Goal: Information Seeking & Learning: Learn about a topic

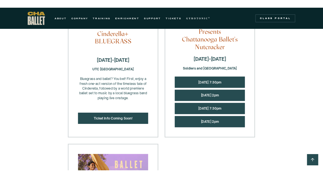
scroll to position [535, 0]
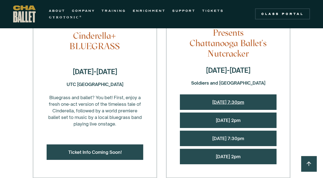
click at [227, 101] on link "Friday, 12/12 @ 7:30pm" at bounding box center [228, 101] width 32 height 5
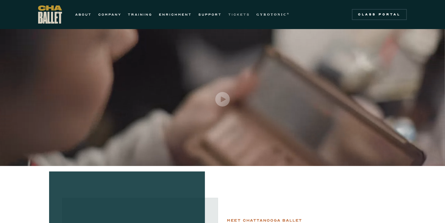
click at [234, 12] on link "TICKETS" at bounding box center [239, 14] width 22 height 7
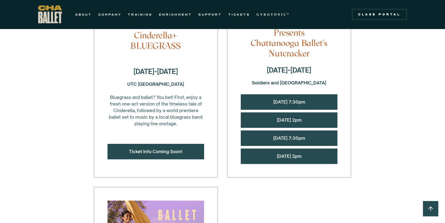
scroll to position [536, 0]
click at [287, 103] on link "[DATE] 7:30pm" at bounding box center [289, 102] width 32 height 5
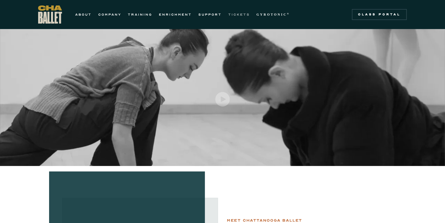
click at [234, 14] on link "TICKETS" at bounding box center [239, 14] width 22 height 7
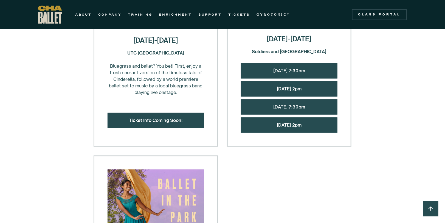
scroll to position [569, 0]
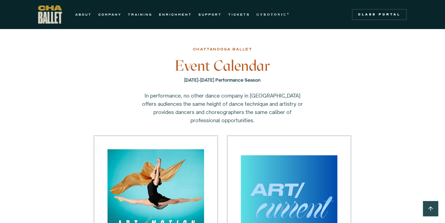
scroll to position [0, 0]
click at [111, 14] on link "COMPANY" at bounding box center [109, 14] width 23 height 7
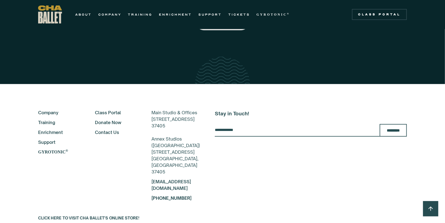
scroll to position [1406, 0]
